Goal: Information Seeking & Learning: Learn about a topic

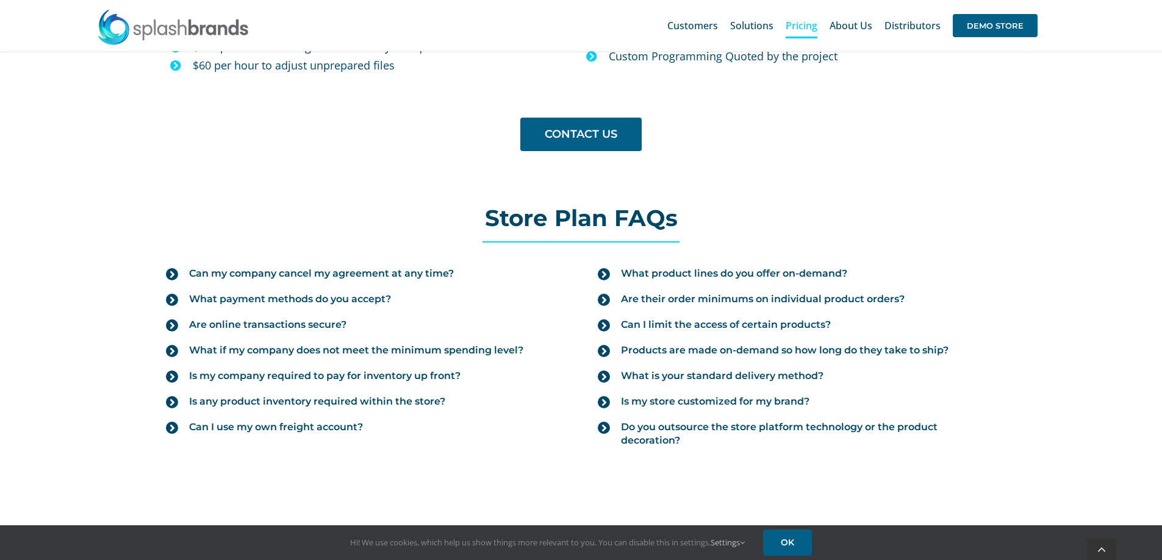
scroll to position [1219, 0]
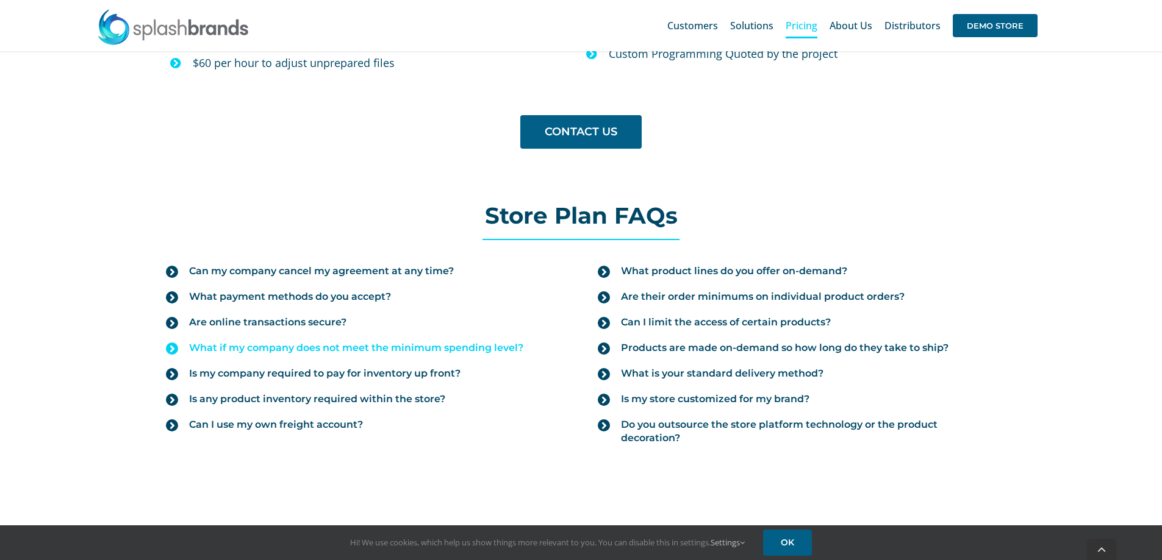
click at [342, 345] on span "What if my company does not meet the minimum spending level?" at bounding box center [356, 347] width 334 height 13
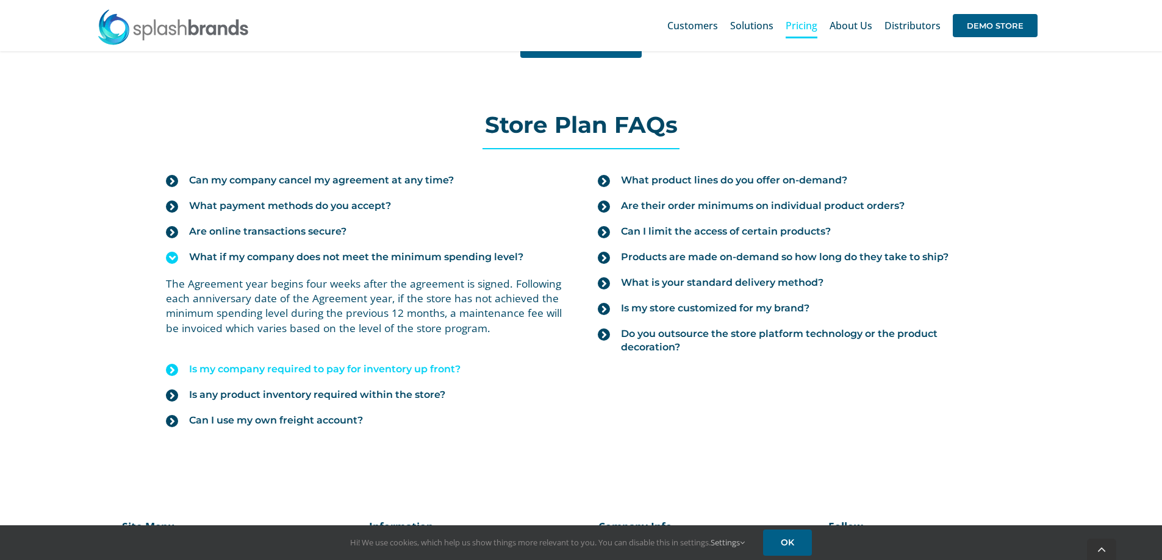
scroll to position [1341, 0]
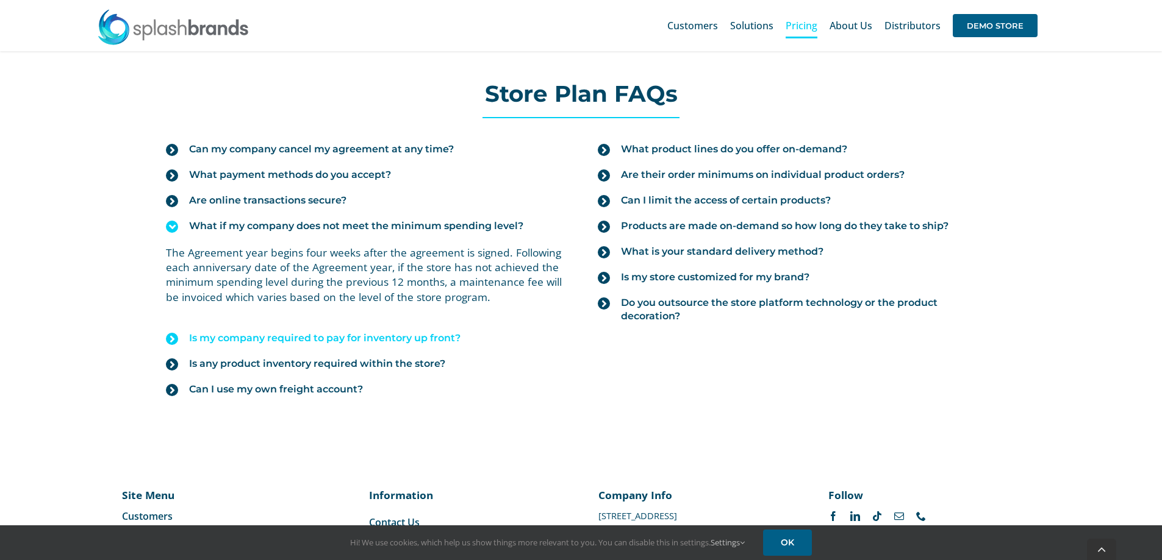
click at [433, 342] on span "Is my company required to pay for inventory up front?" at bounding box center [324, 338] width 271 height 13
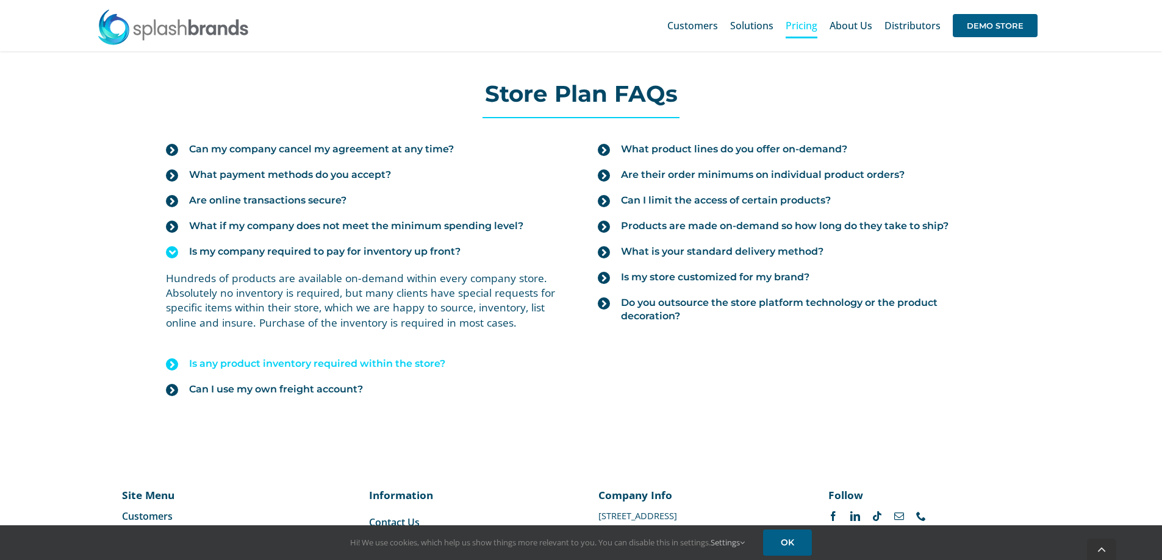
click at [394, 368] on span "Is any product inventory required within the store?" at bounding box center [317, 363] width 256 height 13
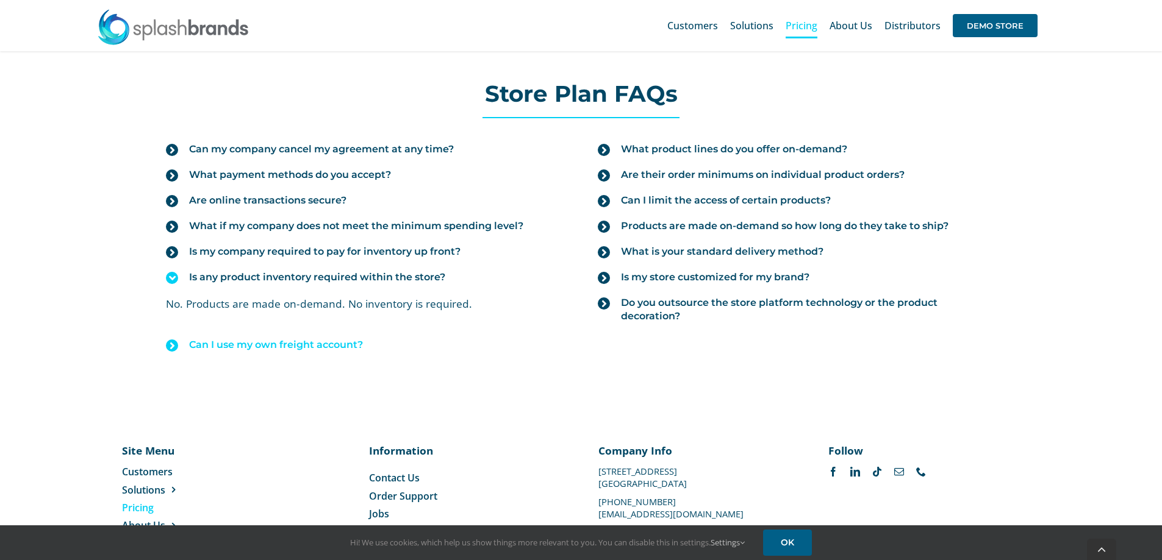
click at [322, 346] on span "Can I use my own freight account?" at bounding box center [276, 344] width 174 height 13
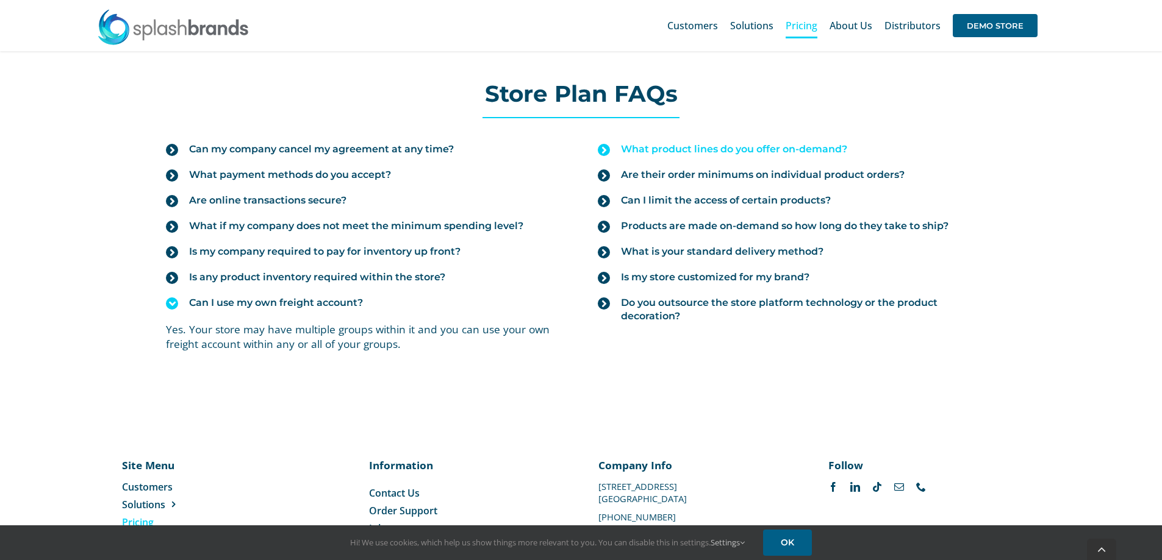
click at [766, 148] on span "What product lines do you offer on-demand?" at bounding box center [734, 149] width 226 height 13
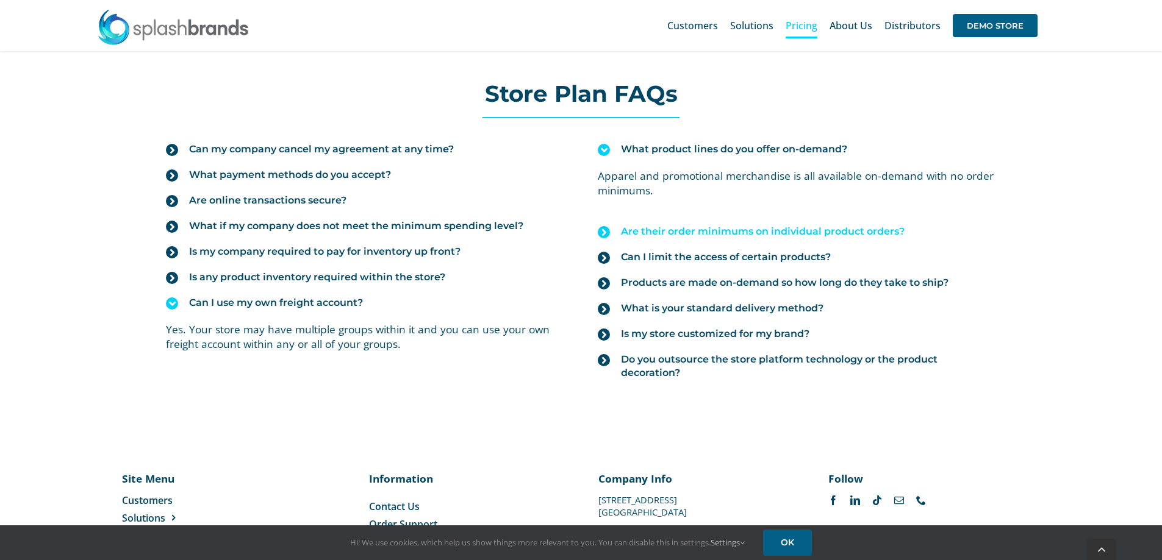
click at [746, 235] on span "Are their order minimums on individual product orders?" at bounding box center [763, 231] width 284 height 13
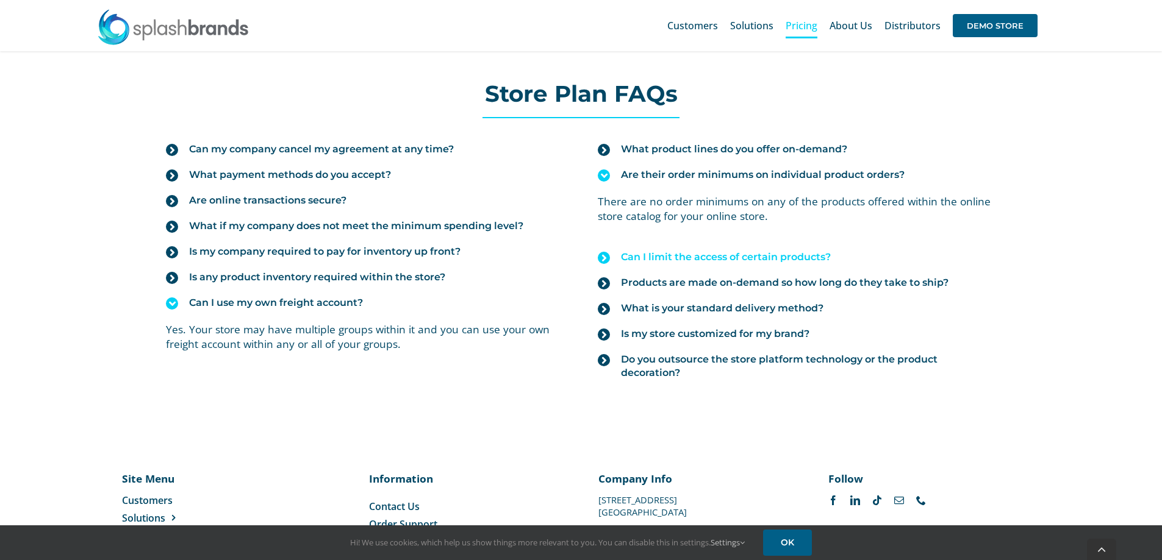
click at [733, 257] on span "Can I limit the access of certain products?" at bounding box center [726, 257] width 210 height 13
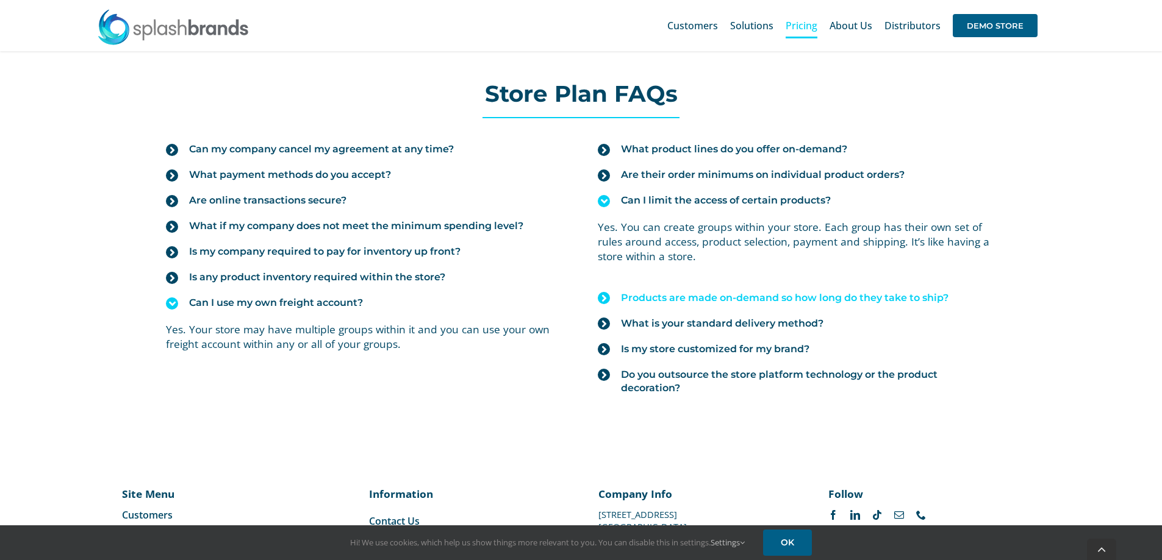
click at [697, 303] on span "Products are made on-demand so how long do they take to ship?" at bounding box center [784, 297] width 327 height 13
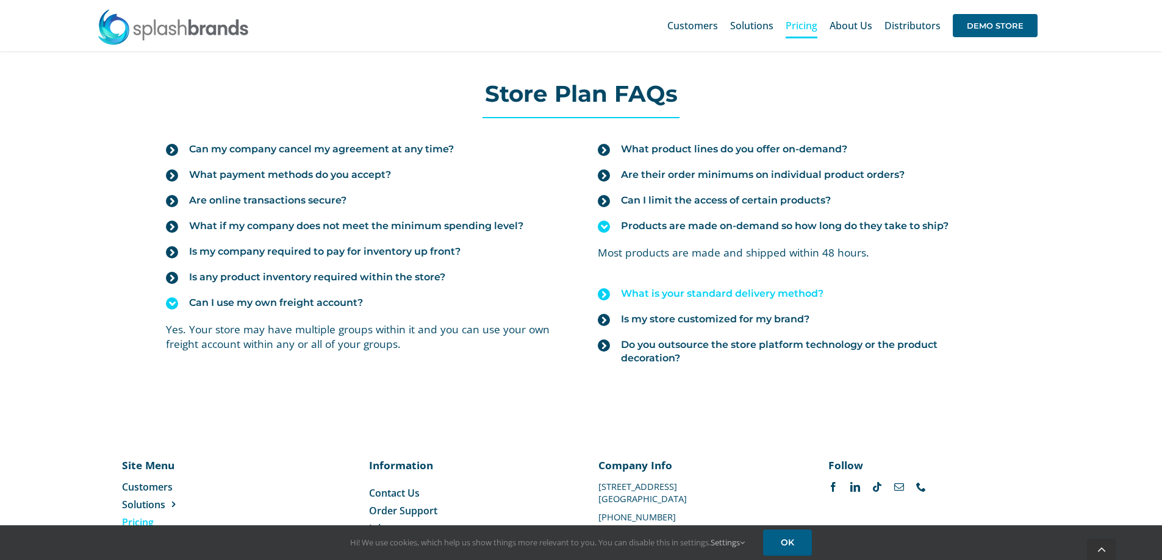
click at [696, 297] on span "What is your standard delivery method?" at bounding box center [722, 293] width 202 height 13
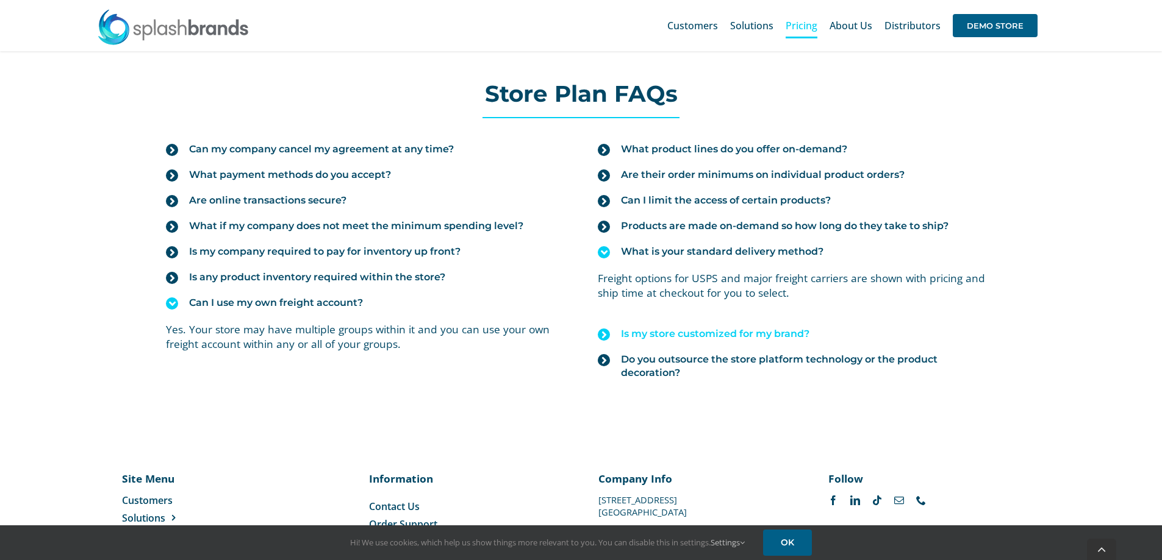
click at [696, 336] on span "Is my store customized for my brand?" at bounding box center [715, 333] width 188 height 13
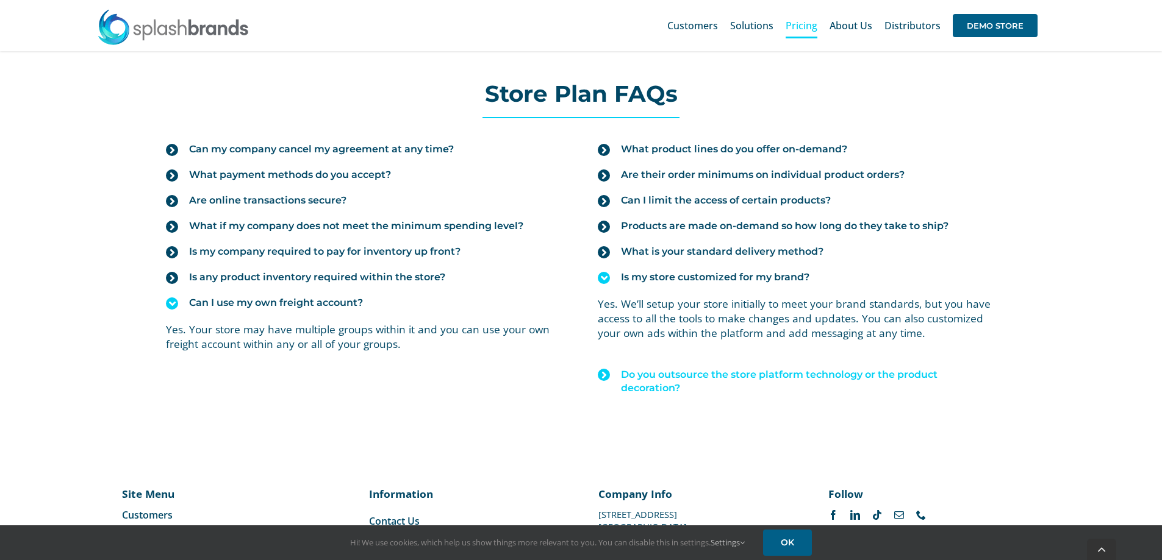
click at [695, 374] on span "Do you outsource the store platform technology or the product decoration?" at bounding box center [808, 381] width 374 height 27
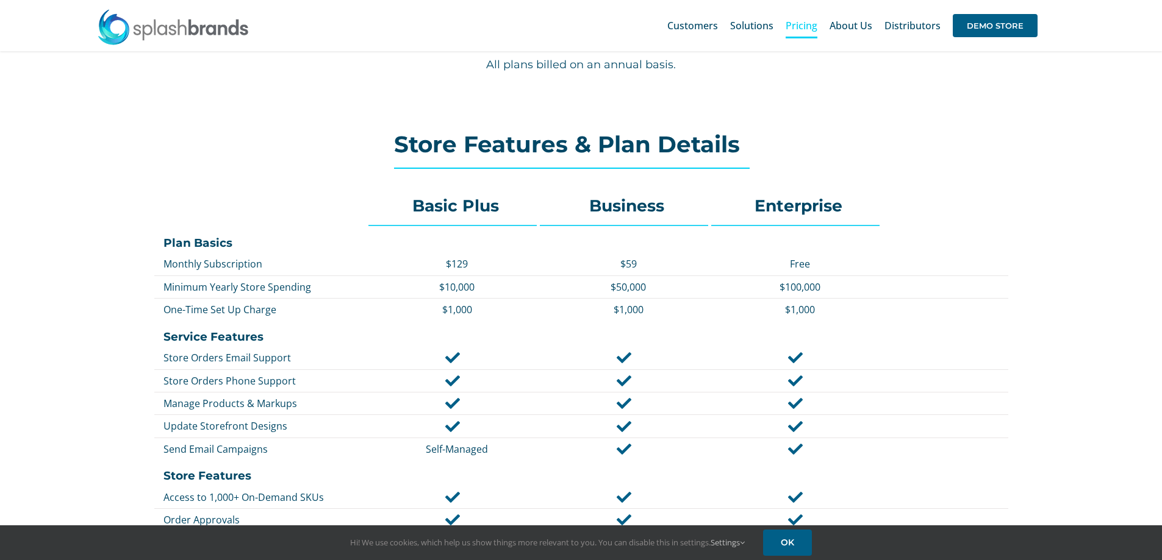
scroll to position [0, 0]
